Goal: Register for event/course

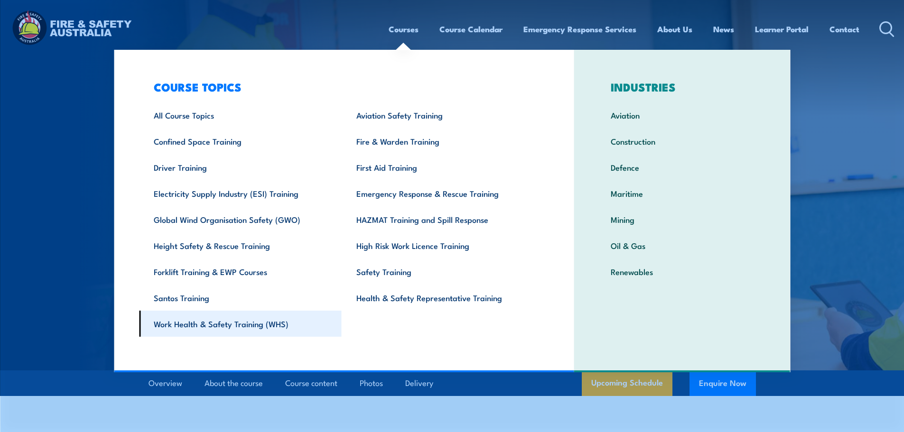
click at [224, 332] on link "Work Health & Safety Training (WHS)" at bounding box center [240, 324] width 203 height 26
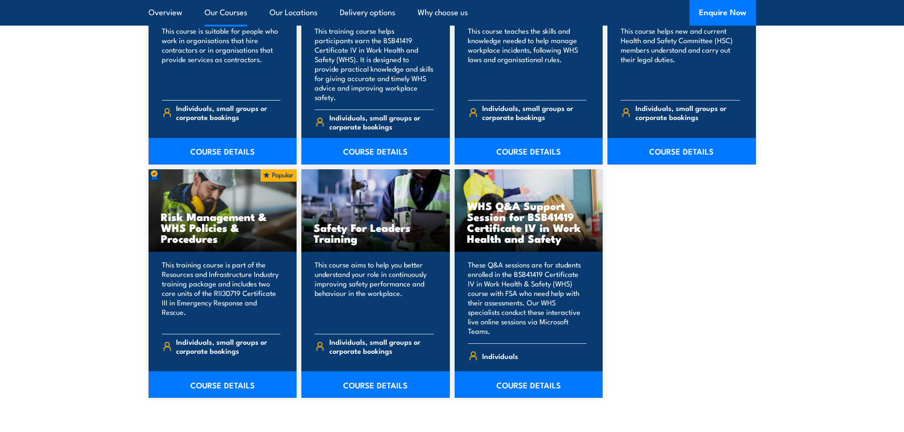
scroll to position [712, 0]
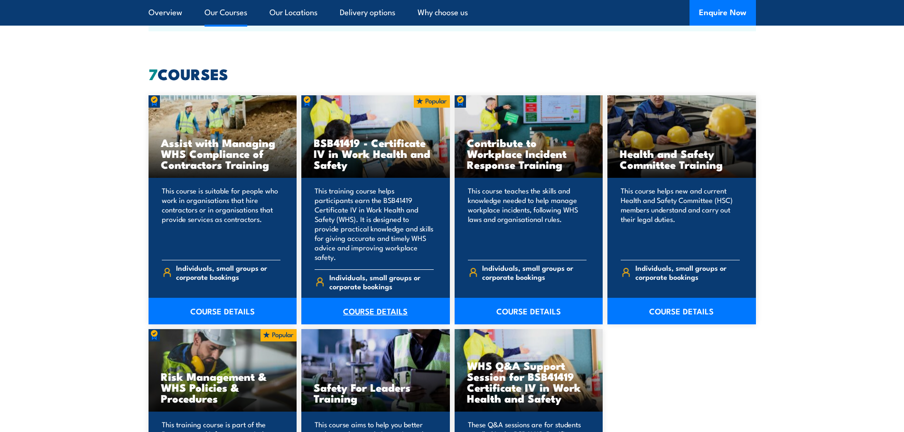
click at [344, 298] on link "COURSE DETAILS" at bounding box center [375, 311] width 149 height 27
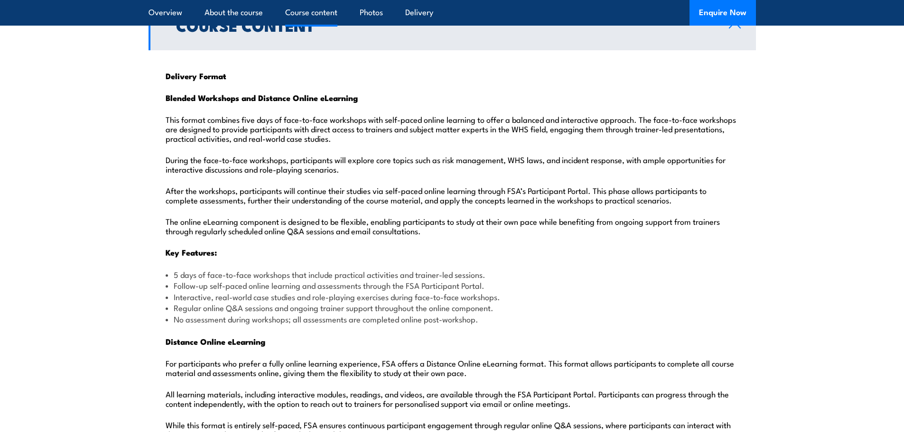
scroll to position [949, 0]
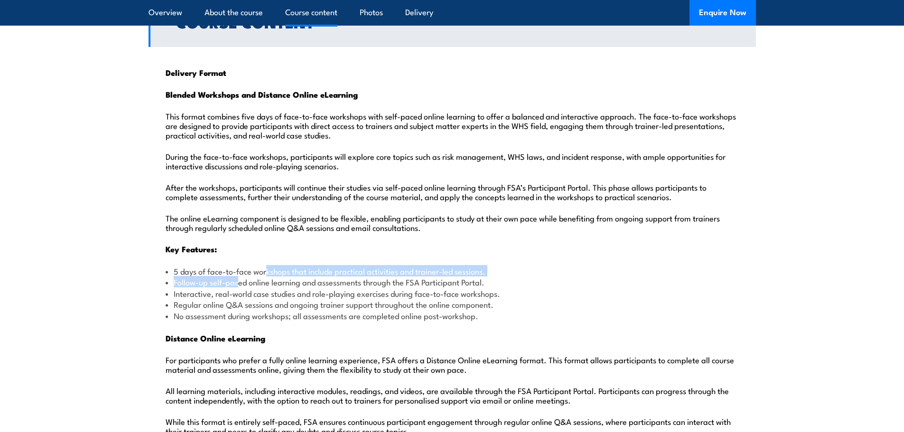
drag, startPoint x: 237, startPoint y: 254, endPoint x: 248, endPoint y: 251, distance: 11.1
click at [259, 266] on ul "5 days of face-to-face workshops that include practical activities and trainer-…" at bounding box center [452, 294] width 573 height 56
click at [236, 277] on li "Follow-up self-paced online learning and assessments through the FSA Participan…" at bounding box center [452, 282] width 573 height 11
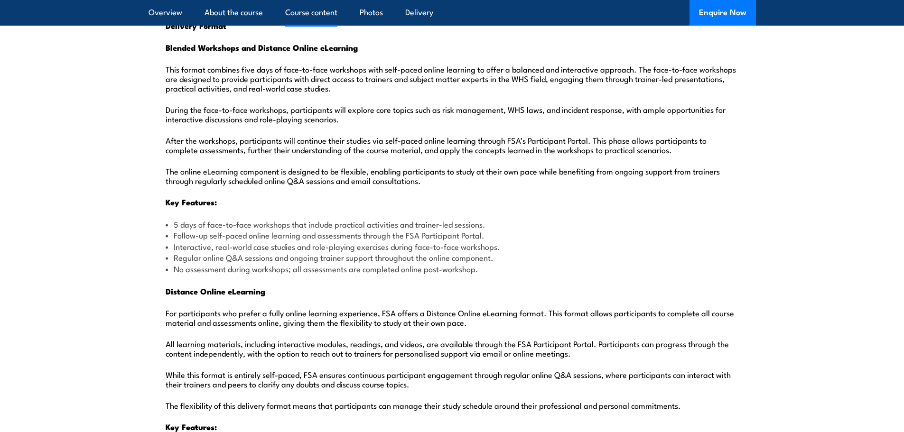
scroll to position [997, 0]
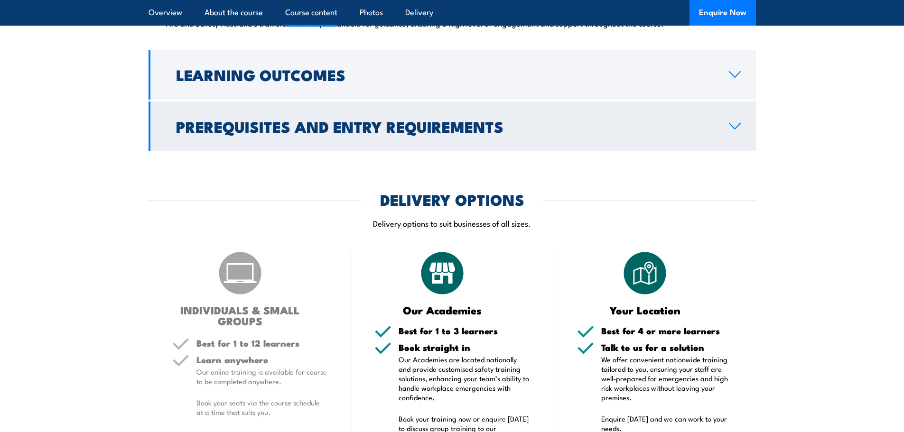
click at [473, 120] on h2 "Prerequisites and Entry Requirements" at bounding box center [445, 126] width 538 height 13
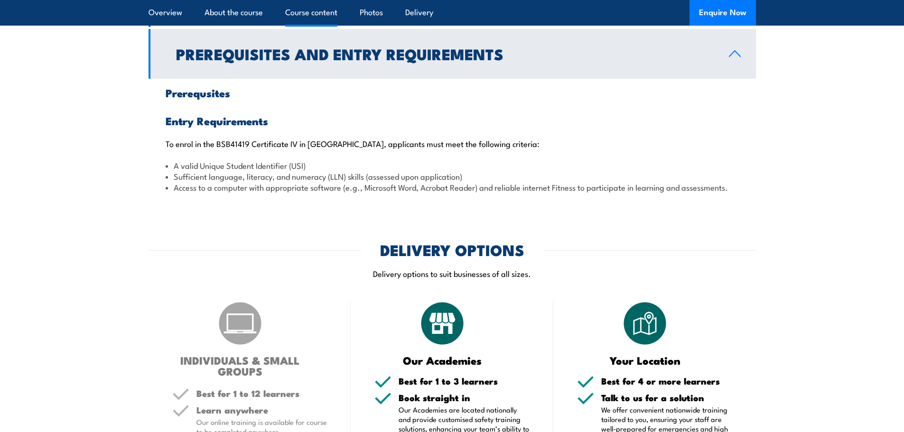
scroll to position [980, 0]
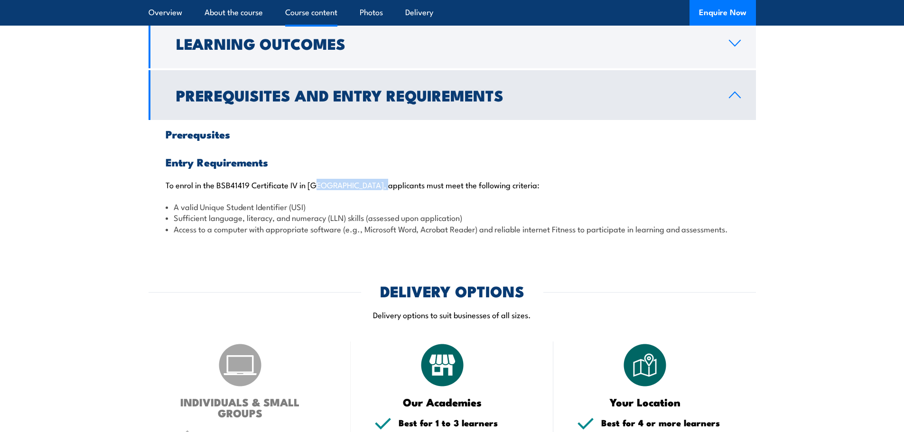
drag, startPoint x: 322, startPoint y: 164, endPoint x: 381, endPoint y: 164, distance: 59.3
click at [381, 180] on p "To enrol in the BSB41419 Certificate IV in [GEOGRAPHIC_DATA], applicants must m…" at bounding box center [452, 184] width 573 height 9
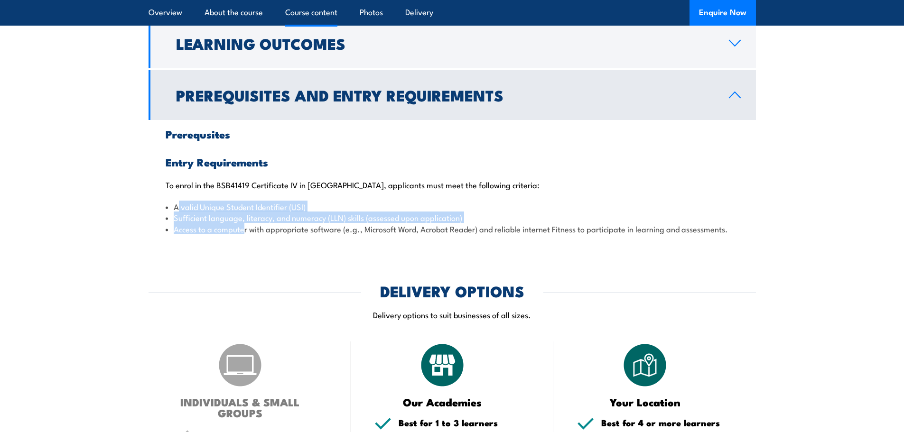
drag, startPoint x: 177, startPoint y: 179, endPoint x: 243, endPoint y: 211, distance: 73.7
click at [243, 211] on ul "A valid Unique Student Identifier (USI) Sufficient language, literacy, and nume…" at bounding box center [452, 217] width 573 height 33
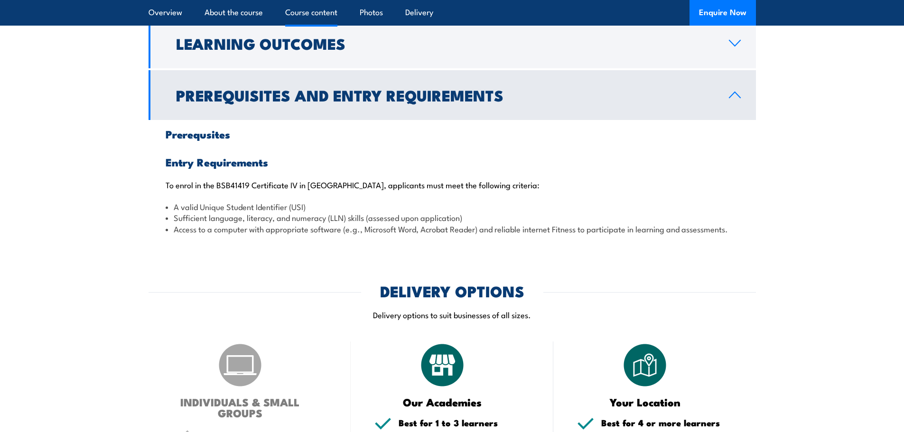
click at [238, 225] on div "COURSES > Work Health & Safety Training (WHS) BSB41419 – Certificate IV in Work…" at bounding box center [452, 430] width 904 height 2820
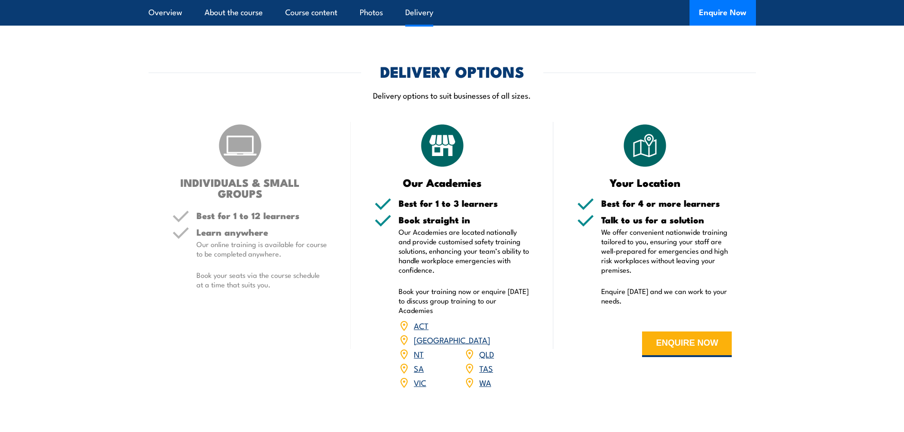
scroll to position [1217, 0]
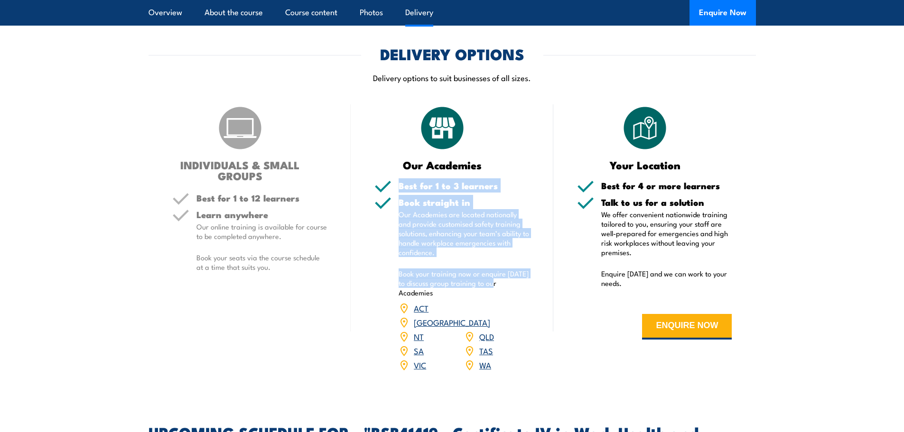
drag, startPoint x: 396, startPoint y: 163, endPoint x: 498, endPoint y: 260, distance: 140.0
click at [498, 260] on div "Best for 1 to 3 learners Book straight in Our Academies are located nationally …" at bounding box center [452, 282] width 155 height 203
click at [506, 243] on div "Book straight in Our Academies are located nationally and provide customised sa…" at bounding box center [464, 291] width 131 height 187
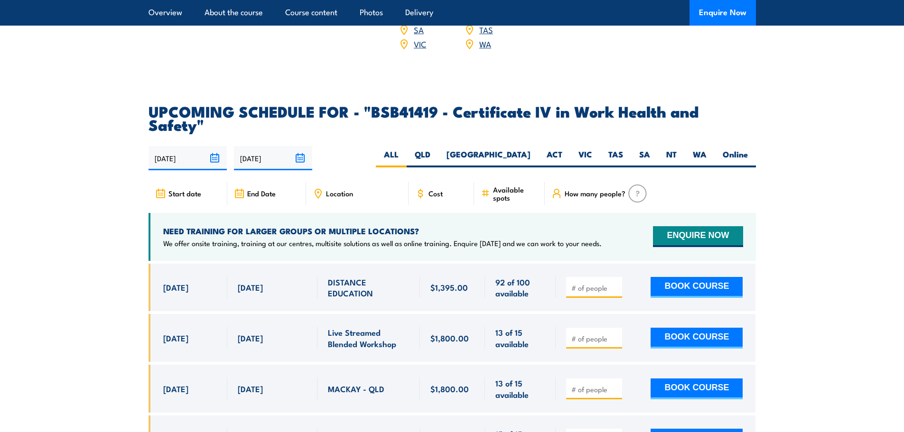
scroll to position [1597, 0]
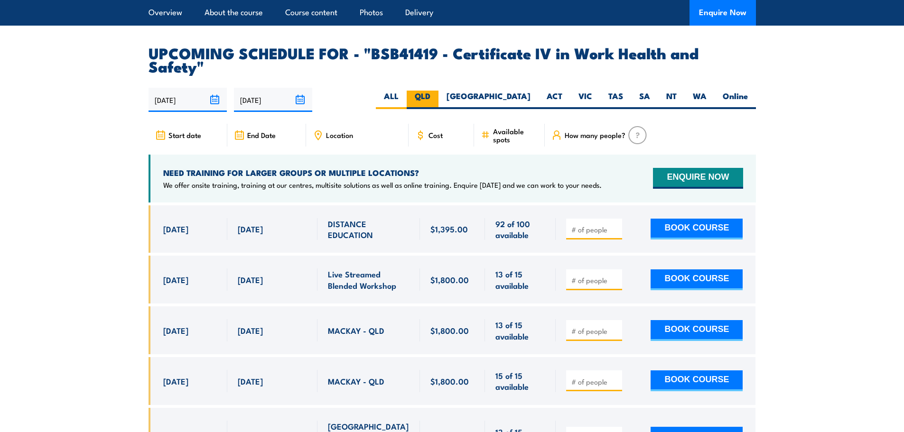
click at [439, 91] on label "QLD" at bounding box center [423, 100] width 32 height 19
click at [437, 91] on input "QLD" at bounding box center [434, 94] width 6 height 6
radio input "true"
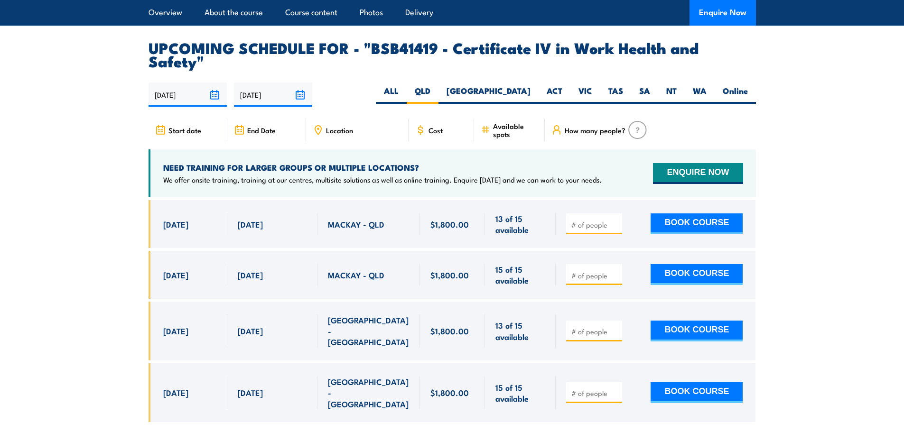
scroll to position [3050, 0]
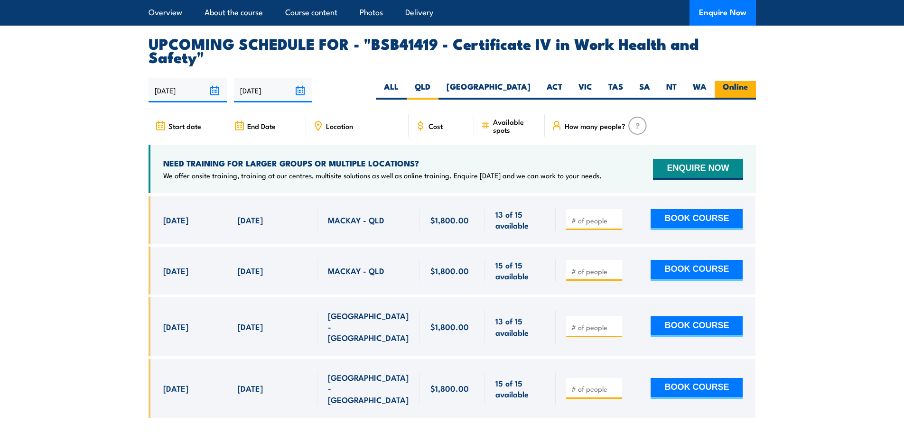
click at [722, 81] on label "Online" at bounding box center [735, 90] width 41 height 19
click at [748, 81] on input "Online" at bounding box center [751, 84] width 6 height 6
radio input "true"
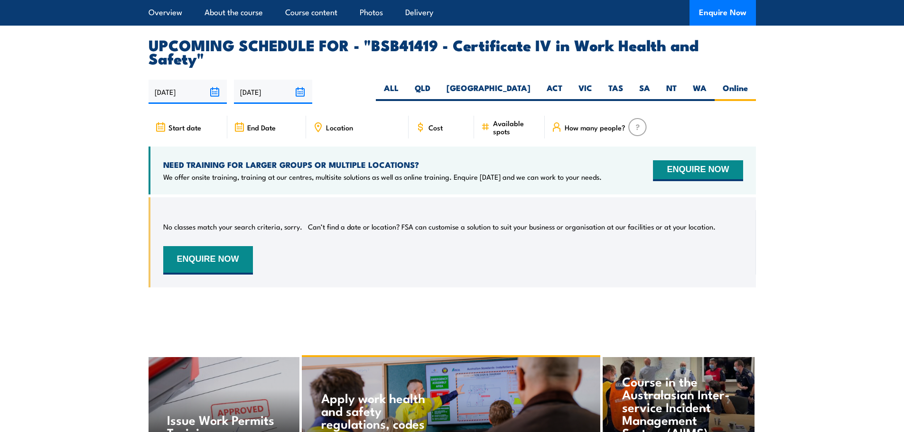
scroll to position [3050, 0]
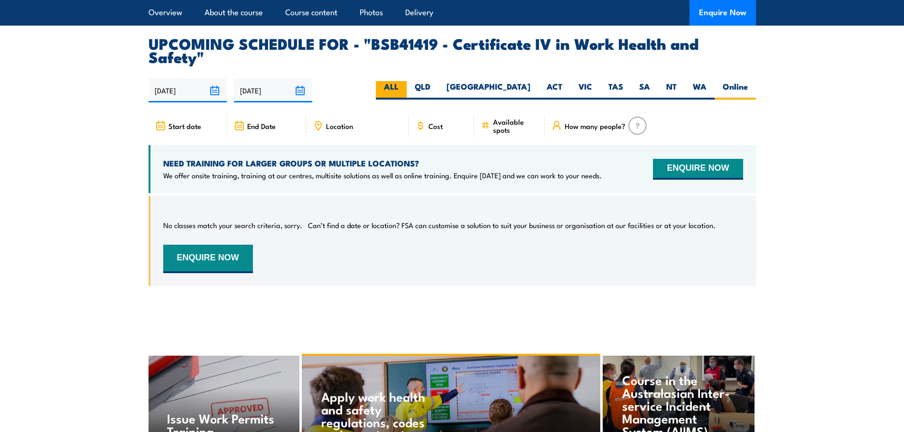
click at [407, 81] on label "ALL" at bounding box center [391, 90] width 31 height 19
click at [405, 81] on input "ALL" at bounding box center [402, 84] width 6 height 6
radio input "true"
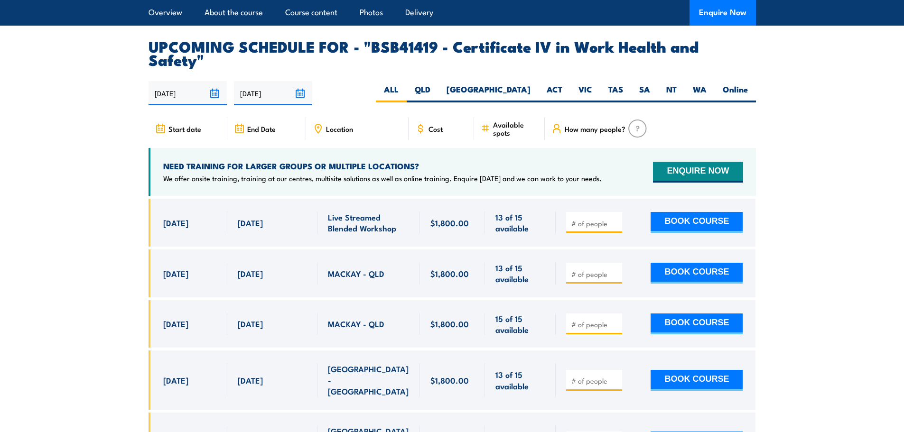
scroll to position [3050, 0]
